Goal: Task Accomplishment & Management: Use online tool/utility

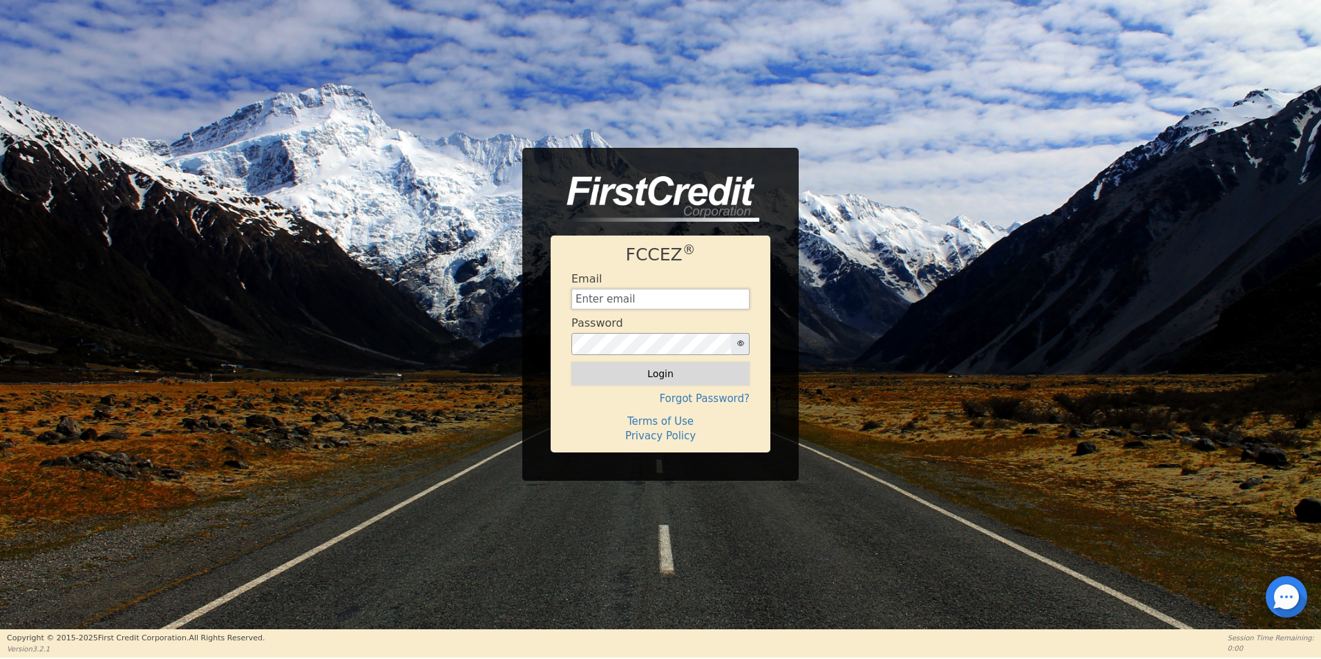
type input "[EMAIL_ADDRESS][DOMAIN_NAME]"
click at [680, 379] on button "Login" at bounding box center [660, 373] width 178 height 23
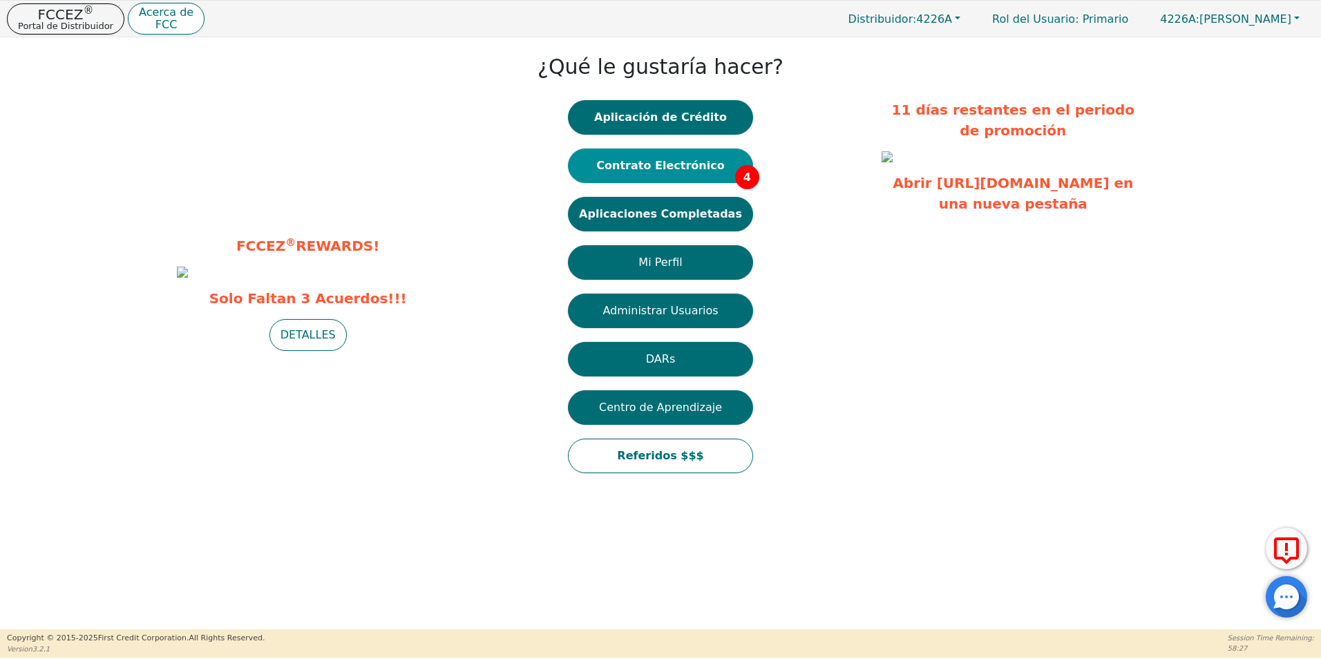
click at [694, 164] on button "Contrato Electrónico 4" at bounding box center [660, 166] width 185 height 35
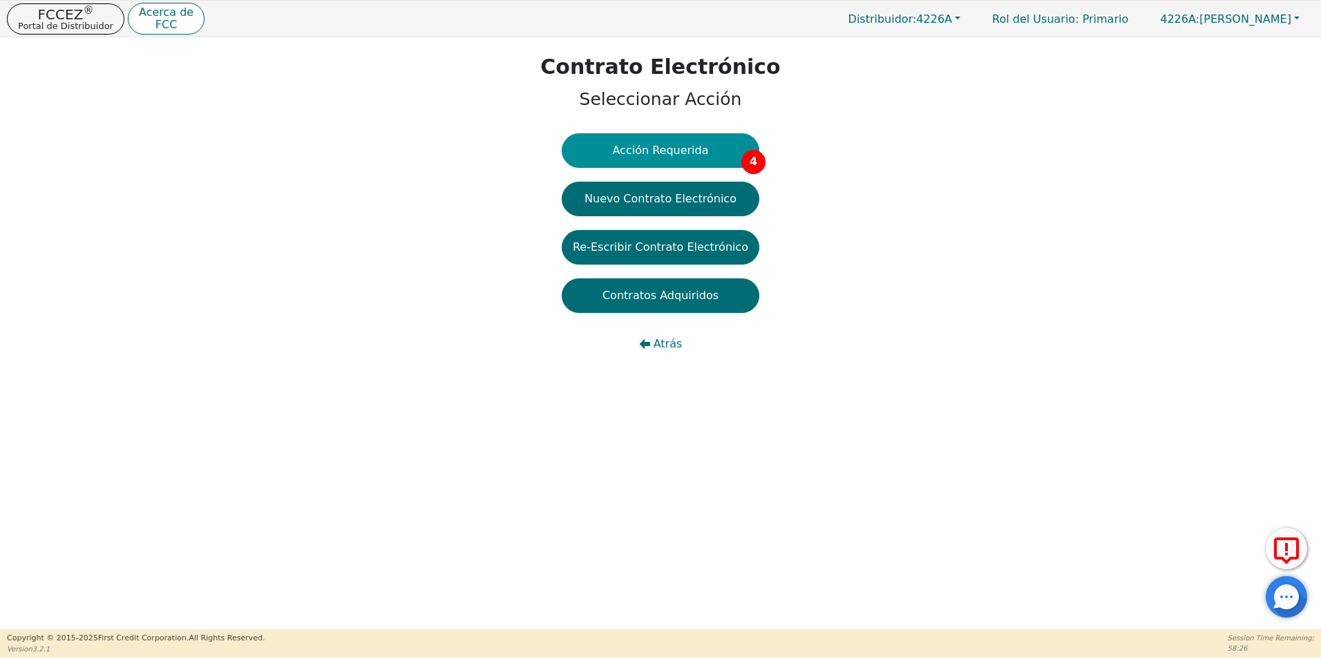
click at [667, 146] on button "Acción Requerida 4" at bounding box center [661, 150] width 198 height 35
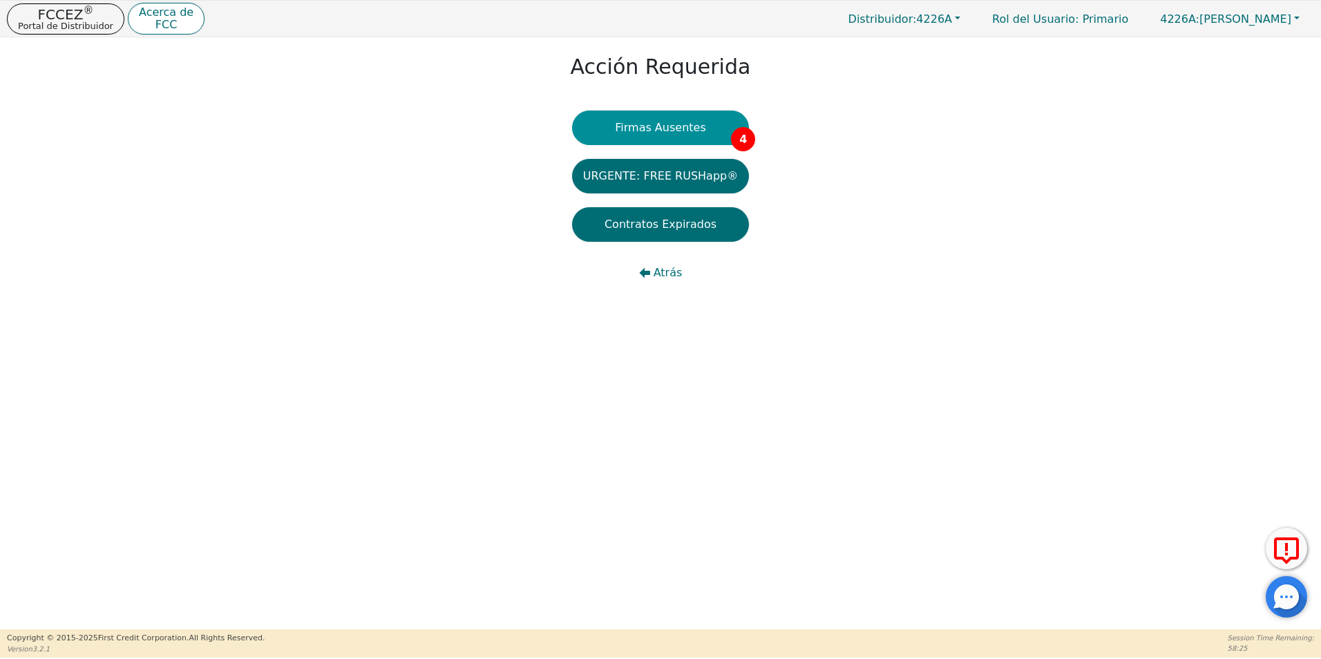
click at [684, 138] on button "Firmas Ausentes 4" at bounding box center [660, 128] width 177 height 35
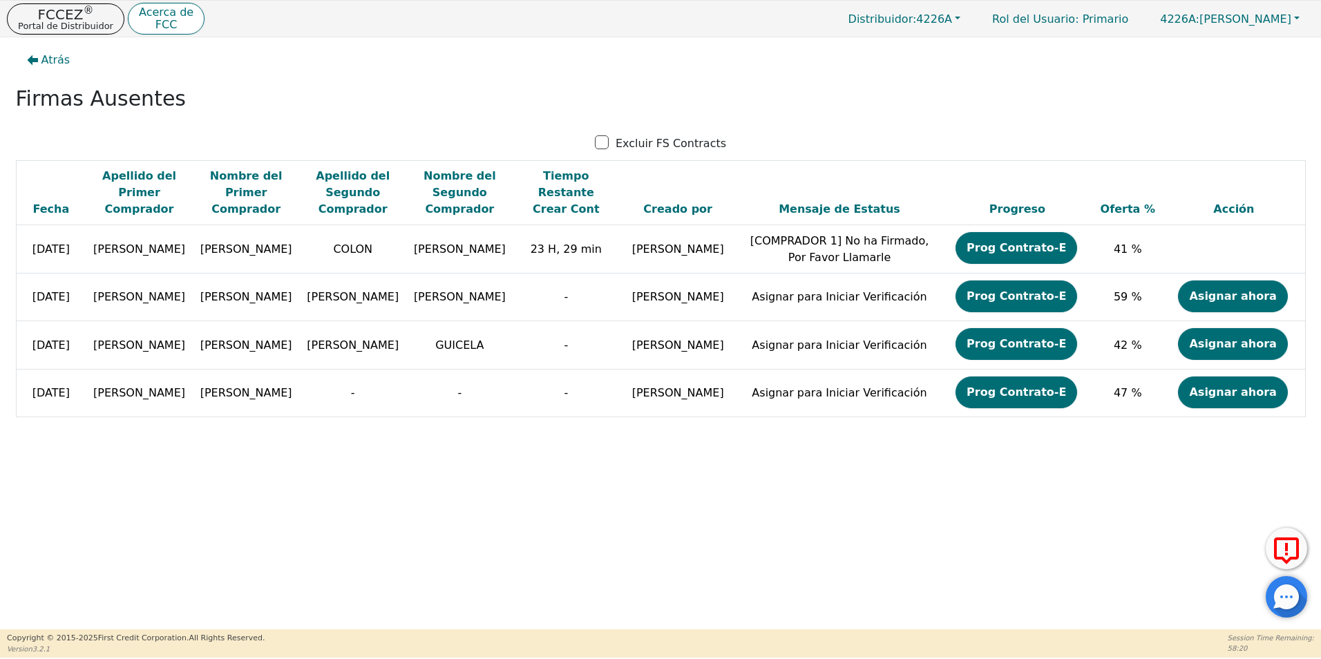
click at [1281, 602] on div at bounding box center [1285, 596] width 41 height 41
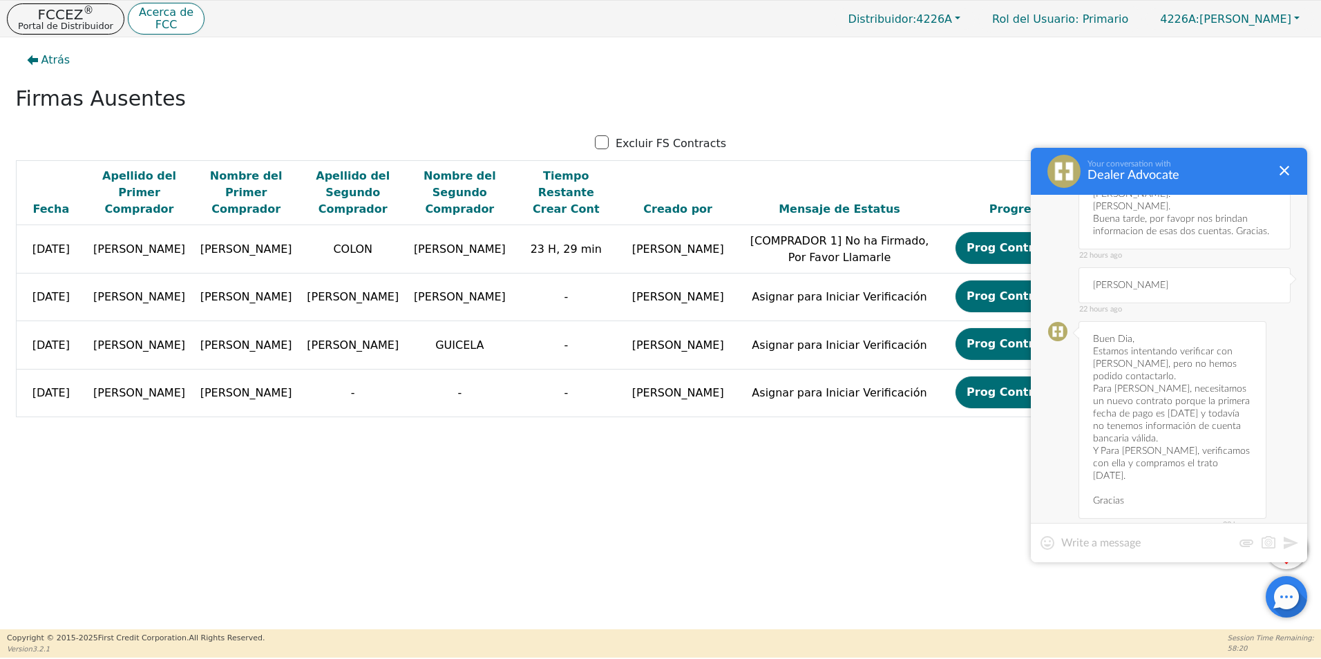
scroll to position [3832, 0]
click at [1155, 539] on textarea at bounding box center [1146, 543] width 171 height 14
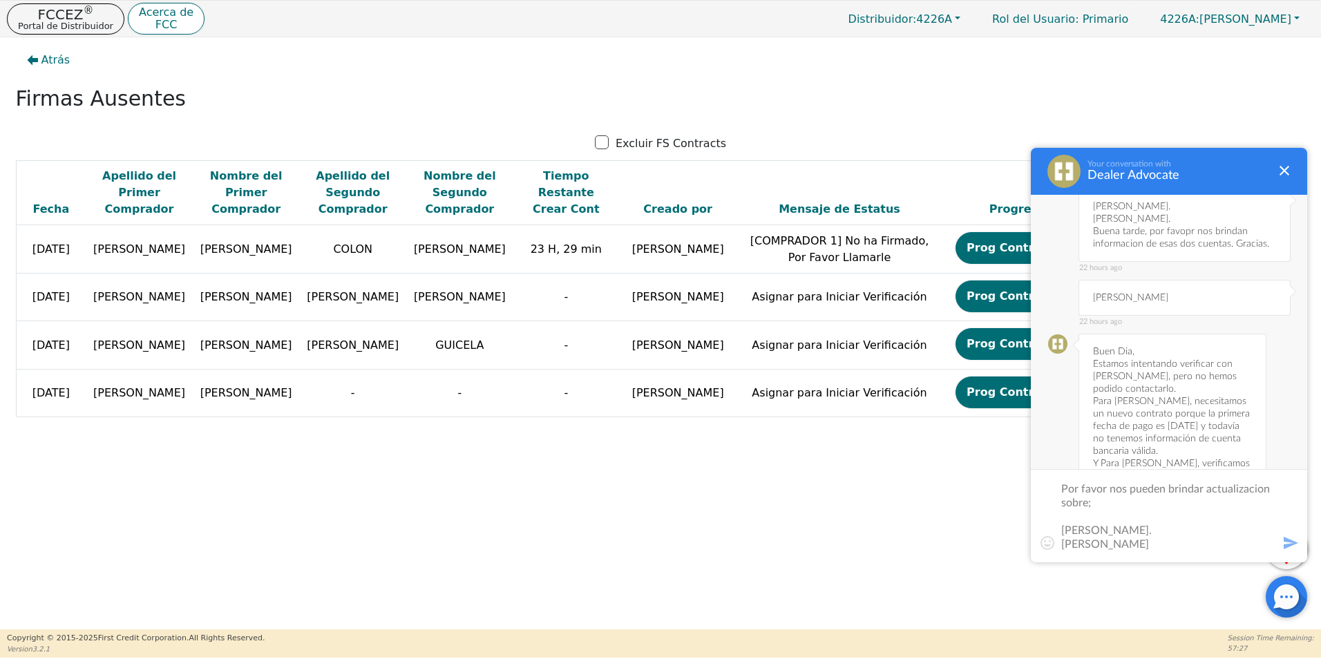
click at [1124, 536] on textarea "Buen dia, Por favor nos pueden brindar actualizacion sobre; [PERSON_NAME]. [PER…" at bounding box center [1169, 515] width 216 height 69
click at [1121, 546] on textarea "Buen dia, Por favor nos pueden brindar actualizacion sobre; [PERSON_NAME]. [PER…" at bounding box center [1169, 515] width 216 height 69
click at [1084, 548] on textarea "Buen dia, Por favor nos pueden brindar actualizacion sobre; [PERSON_NAME]. [PER…" at bounding box center [1169, 515] width 216 height 69
paste textarea "[PERSON_NAME]"
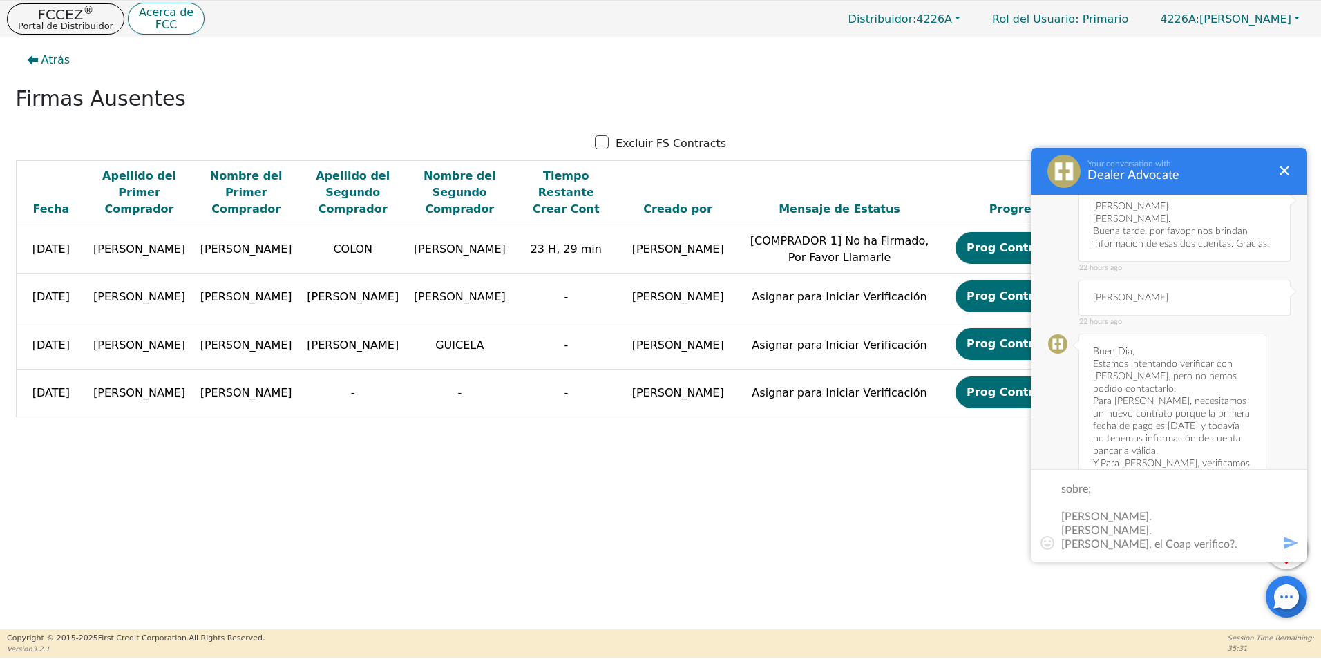
scroll to position [40, 0]
type textarea "Buen dia, Por favor nos pueden brindar actualizacion sobre; [PERSON_NAME]. [PER…"
